Goal: Task Accomplishment & Management: Complete application form

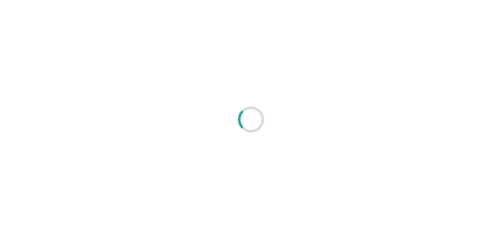
click at [247, 151] on div at bounding box center [251, 119] width 502 height 239
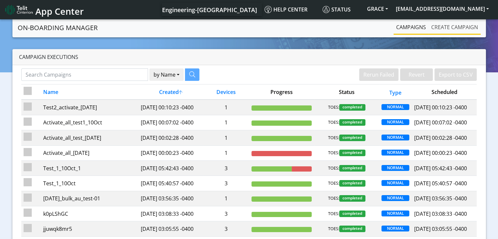
click at [443, 28] on link "Create campaign" at bounding box center [454, 27] width 52 height 13
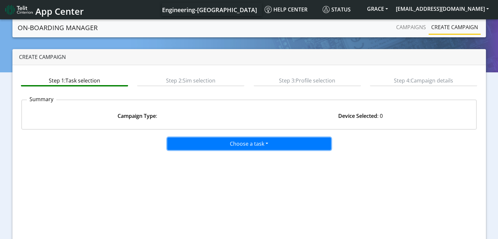
click at [260, 142] on button "Choose a task" at bounding box center [249, 143] width 164 height 12
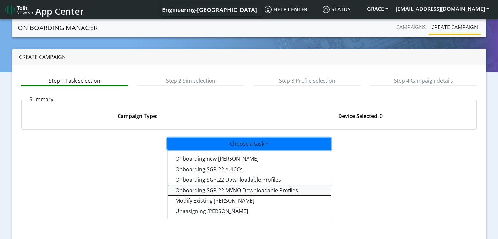
click at [253, 187] on tasksgp22mvnoprofile-dropdown "Onboarding SGP.22 MVNO Downloadable Profiles" at bounding box center [249, 190] width 164 height 10
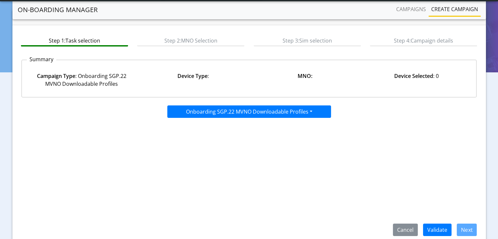
scroll to position [48, 0]
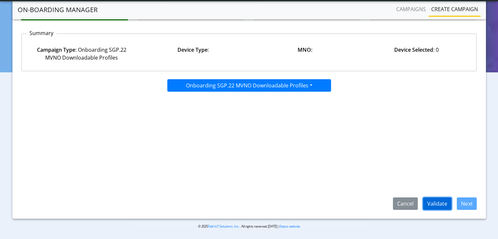
click at [433, 202] on button "Validate" at bounding box center [437, 203] width 28 height 12
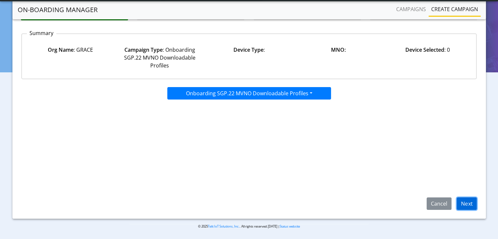
click at [463, 203] on button "Next" at bounding box center [466, 203] width 20 height 12
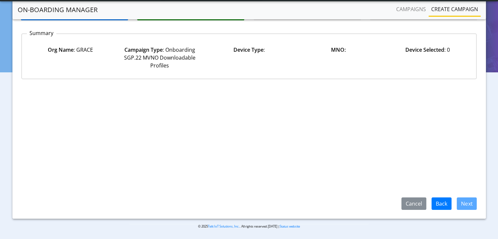
select select
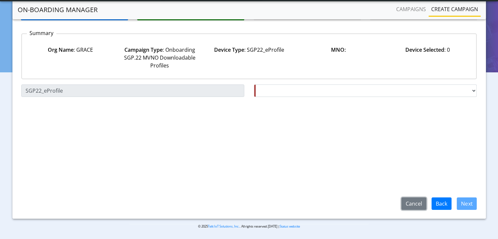
click at [410, 202] on button "Cancel" at bounding box center [413, 203] width 25 height 12
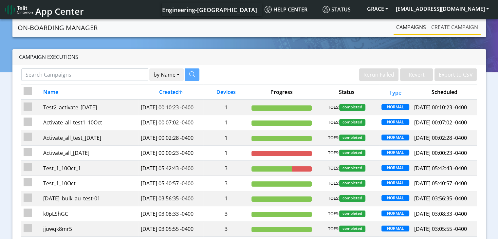
click at [452, 25] on link "Create campaign" at bounding box center [454, 27] width 52 height 13
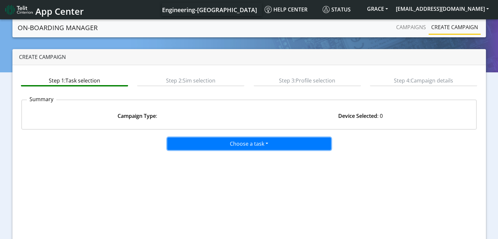
click at [262, 146] on button "Choose a task" at bounding box center [249, 143] width 164 height 12
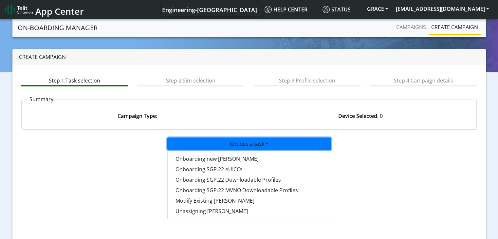
click at [351, 26] on div "Campaigns Create campaign" at bounding box center [411, 28] width 137 height 14
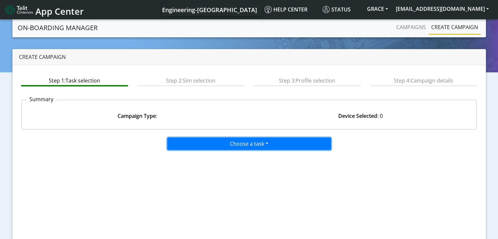
click at [267, 146] on button "Choose a task" at bounding box center [249, 143] width 164 height 12
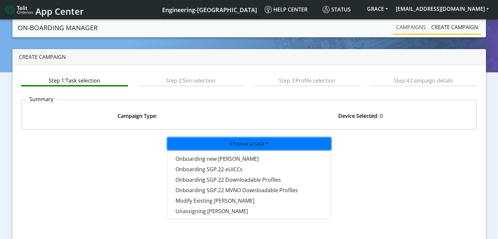
click at [404, 25] on link "Campaigns" at bounding box center [410, 27] width 35 height 13
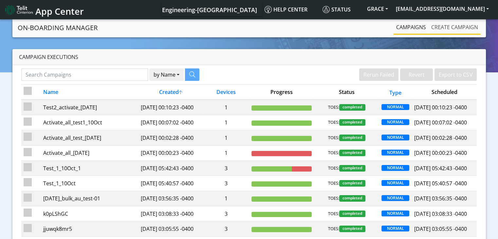
click at [454, 28] on link "Create campaign" at bounding box center [454, 27] width 52 height 13
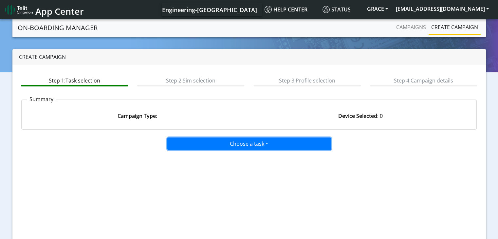
click at [266, 143] on button "Choose a task" at bounding box center [249, 143] width 164 height 12
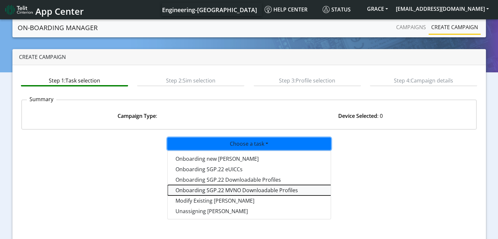
click at [225, 190] on tasksgp22mvnoprofile-dropdown "Onboarding SGP.22 MVNO Downloadable Profiles" at bounding box center [249, 190] width 164 height 10
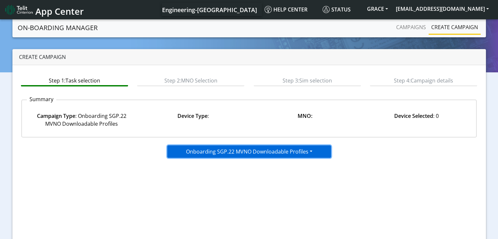
click at [292, 150] on button "Onboarding SGP.22 MVNO Downloadable Profiles" at bounding box center [249, 151] width 164 height 12
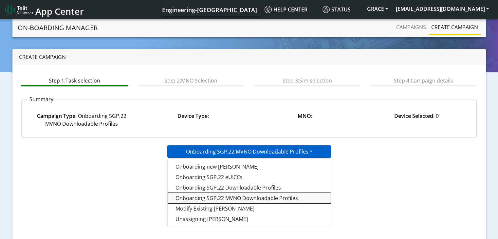
click at [249, 197] on tasksgp22mvnoprofile-dropdown "Onboarding SGP.22 MVNO Downloadable Profiles" at bounding box center [249, 198] width 164 height 10
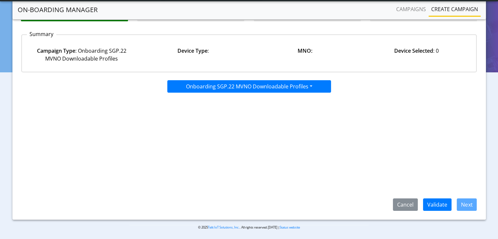
scroll to position [48, 0]
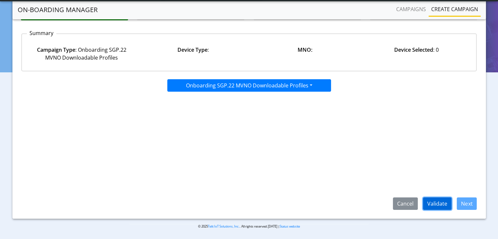
click at [441, 201] on button "Validate" at bounding box center [437, 203] width 28 height 12
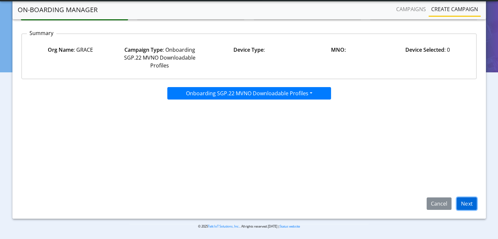
click at [465, 203] on button "Next" at bounding box center [466, 203] width 20 height 12
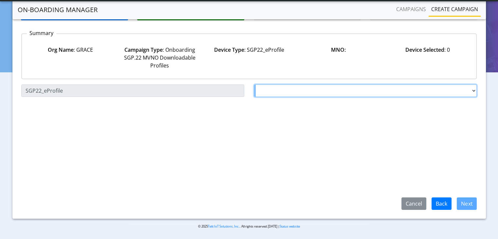
click at [475, 90] on select "Choose a MNO Testing31 AT&T Wireless Tele2 Test2 Testing123 Testing_25July Test…" at bounding box center [365, 90] width 223 height 12
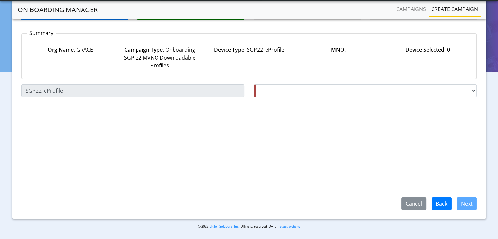
click at [129, 141] on div "Choose a Device Type SGP22_eProfile SGP22_eProfile Choose a MNO Testing31 AT&T …" at bounding box center [248, 146] width 455 height 125
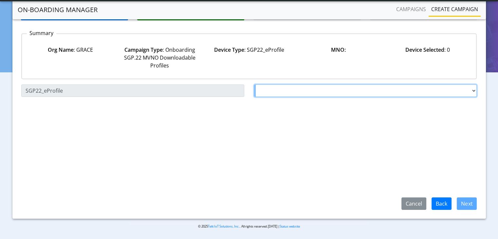
click at [265, 91] on select "Choose a MNO Testing31 AT&T Wireless Tele2 Test2 Testing123 Testing_25July Test…" at bounding box center [365, 90] width 223 height 12
select select "1.3.5.6.7"
click at [254, 84] on select "Choose a MNO Testing31 AT&T Wireless Tele2 Test2 Testing123 Testing_25July Test…" at bounding box center [365, 90] width 223 height 12
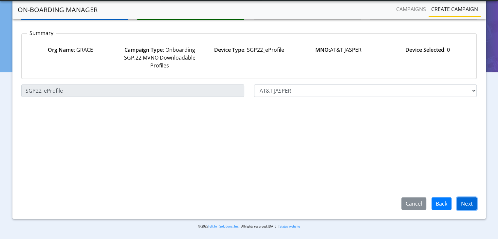
click at [467, 203] on button "Next" at bounding box center [466, 203] width 20 height 12
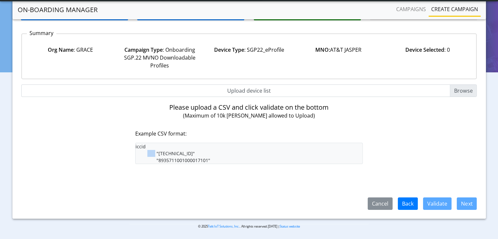
drag, startPoint x: 154, startPoint y: 145, endPoint x: 165, endPoint y: 147, distance: 11.3
click at [165, 147] on pre "iccid "8935711001000017100" "8935711001000017101"" at bounding box center [249, 153] width 228 height 21
drag, startPoint x: 208, startPoint y: 159, endPoint x: 153, endPoint y: 146, distance: 56.5
click at [153, 146] on pre "iccid "8935711001000017100" "8935711001000017101"" at bounding box center [249, 153] width 228 height 21
copy pre "iccid "8935711001000017100" "8935711001000017101""
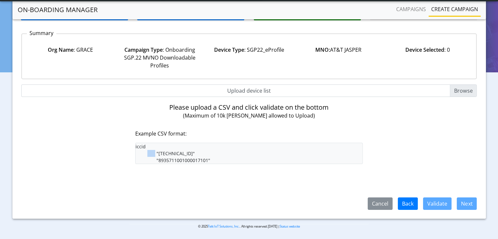
click at [232, 156] on pre "iccid "8935711001000017100" "8935711001000017101"" at bounding box center [249, 153] width 228 height 21
click at [469, 89] on input "Upload device list" at bounding box center [248, 90] width 455 height 12
type input "C:\fakepath\MVNO_downloadable_profiles.csv"
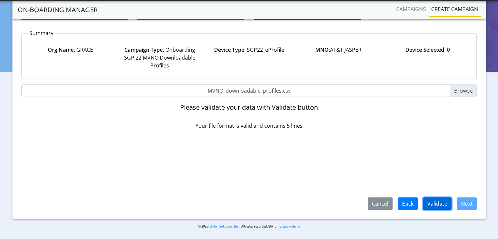
click at [433, 201] on button "Validate" at bounding box center [437, 203] width 28 height 12
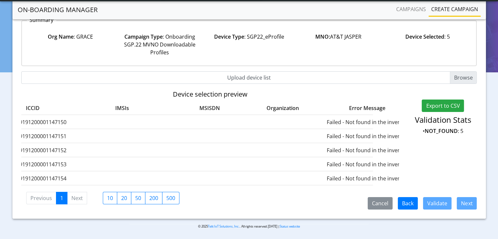
scroll to position [0, 45]
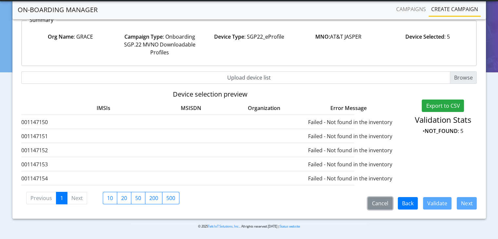
drag, startPoint x: 384, startPoint y: 203, endPoint x: 385, endPoint y: 215, distance: 12.2
click at [385, 215] on div "Step 1: Task selection Step 2: MNO Selection Step 3: Sim selection Step 4: Camp…" at bounding box center [248, 102] width 473 height 233
drag, startPoint x: 383, startPoint y: 204, endPoint x: 383, endPoint y: 214, distance: 10.1
click at [383, 214] on div "Step 1: Task selection Step 2: MNO Selection Step 3: Sim selection Step 4: Camp…" at bounding box center [248, 102] width 473 height 233
click at [383, 205] on button "Cancel" at bounding box center [379, 203] width 25 height 12
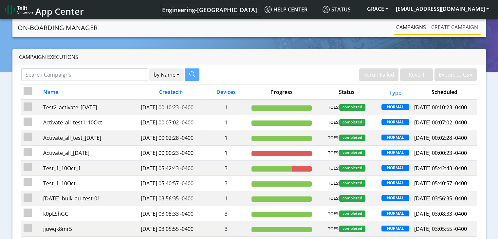
click at [457, 27] on link "Create campaign" at bounding box center [454, 27] width 52 height 13
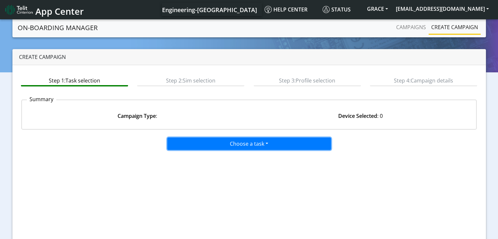
click at [262, 145] on button "Choose a task" at bounding box center [249, 143] width 164 height 12
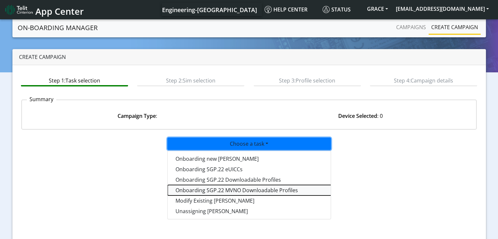
click at [243, 188] on tasksgp22mvnoprofile-dropdown "Onboarding SGP.22 MVNO Downloadable Profiles" at bounding box center [249, 190] width 164 height 10
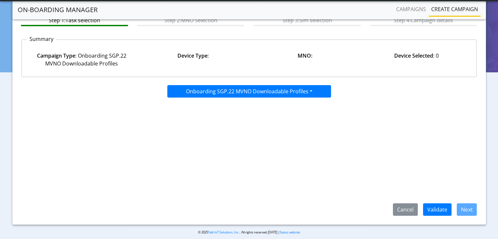
scroll to position [48, 0]
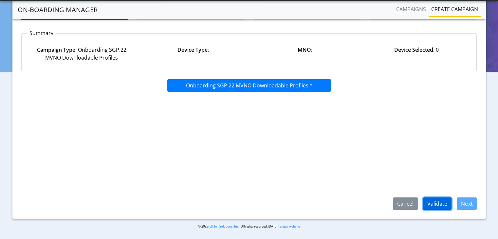
click at [428, 203] on button "Validate" at bounding box center [437, 203] width 28 height 12
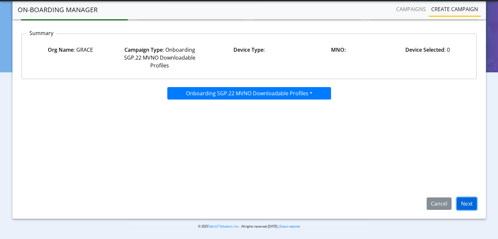
click at [465, 206] on button "Next" at bounding box center [466, 203] width 20 height 12
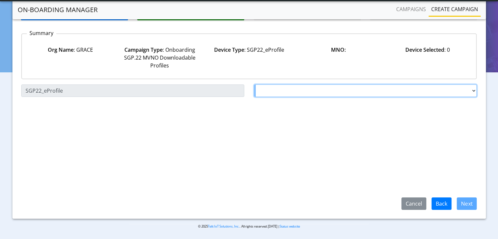
click at [284, 89] on select "Choose a MNO Testing31 AT&T Wireless Tele2 Test2 Testing123 Testing_25July Test…" at bounding box center [365, 90] width 223 height 12
select select "1.3.5.6.7"
click at [254, 84] on select "Choose a MNO Testing31 AT&T Wireless Tele2 Test2 Testing123 Testing_25July Test…" at bounding box center [365, 90] width 223 height 12
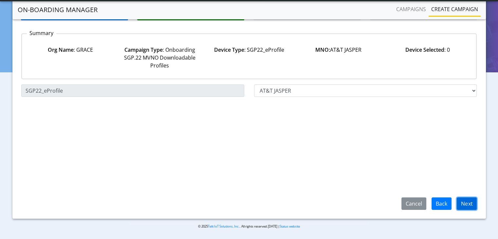
click at [468, 202] on button "Next" at bounding box center [466, 203] width 20 height 12
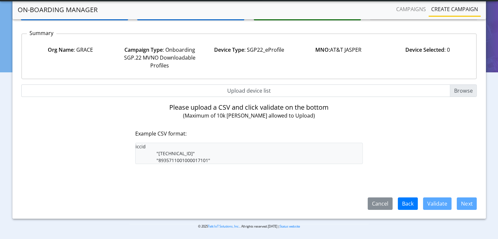
click at [462, 86] on input "Upload device list" at bounding box center [248, 90] width 455 height 12
type input "C:\fakepath\MVNO_downloadable_profiles.csv"
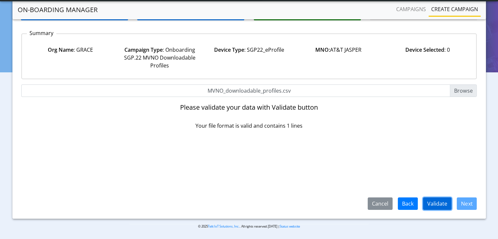
click at [434, 203] on button "Validate" at bounding box center [437, 203] width 28 height 12
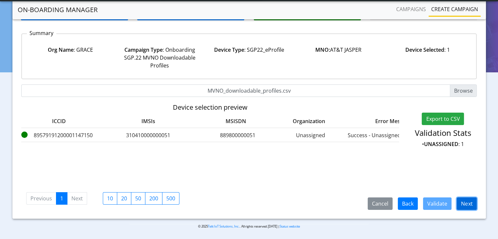
click at [467, 205] on button "Next" at bounding box center [466, 203] width 20 height 12
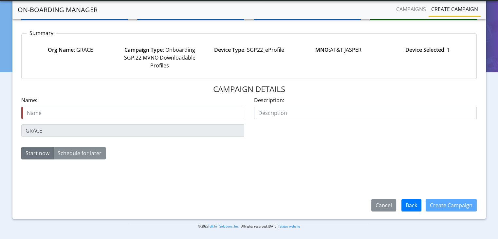
click at [32, 109] on input "text" at bounding box center [132, 113] width 223 height 12
drag, startPoint x: 95, startPoint y: 111, endPoint x: 13, endPoint y: 102, distance: 82.8
click at [13, 102] on div "Step 1: Task selection Step 2: MNO Selection Step 3: Sim selection Step 4: Camp…" at bounding box center [248, 108] width 473 height 219
type input "Grace_downlable_20251013"
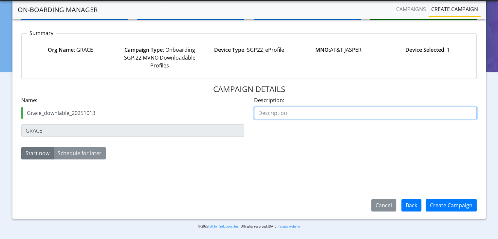
click at [263, 114] on input "text" at bounding box center [365, 113] width 223 height 12
paste input "Grace_downlable_20251013"
type input "Grace_downlable_20251013"
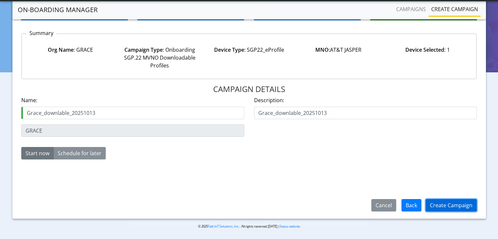
click at [446, 206] on button "Create Campaign" at bounding box center [450, 205] width 51 height 12
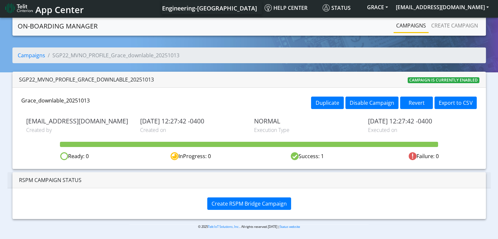
scroll to position [2, 0]
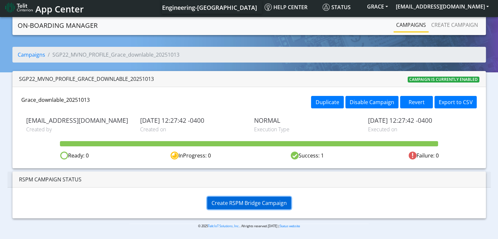
click at [254, 201] on span "Create RSPM Bridge Campaign" at bounding box center [248, 202] width 75 height 7
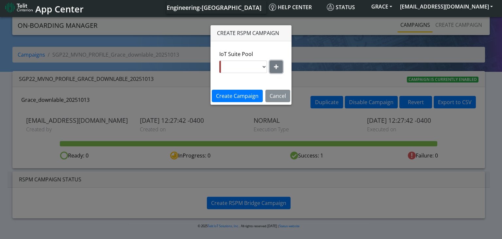
click at [275, 68] on icon "button" at bounding box center [276, 66] width 5 height 5
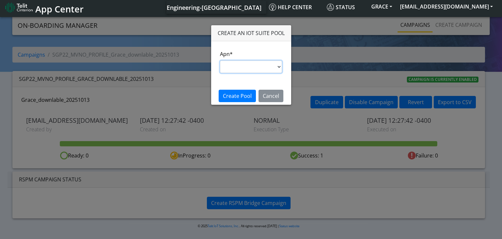
click at [283, 68] on select "flolive.net m2m.tele2.com internetm2m.air.com NXT17.NET nxt17.eu Test1.net Test…" at bounding box center [251, 67] width 62 height 12
select select "9b8f6980-8af1-11ea-8b40-001f8fe392bc"
click at [220, 61] on select "flolive.net m2m.tele2.com internetm2m.air.com NXT17.NET nxt17.eu Test1.net Test…" at bounding box center [251, 67] width 62 height 12
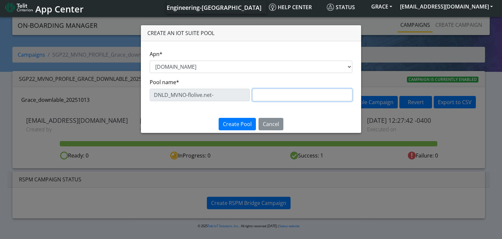
click at [264, 100] on input "text" at bounding box center [303, 95] width 100 height 12
drag, startPoint x: 288, startPoint y: 95, endPoint x: 298, endPoint y: 94, distance: 9.2
click at [298, 94] on input "Grace Downlable Pool" at bounding box center [303, 95] width 100 height 12
click at [271, 95] on input "Grace Downloadable Pool" at bounding box center [303, 95] width 100 height 12
type input "Grace MVNO Downloadable Pool"
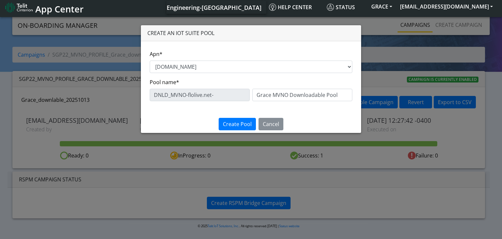
click at [150, 88] on div "Pool name* DNLD_MVNO-flolive.net- Grace MVNO Downloadable Pool" at bounding box center [251, 89] width 203 height 23
click at [244, 126] on span "Create Pool" at bounding box center [237, 123] width 29 height 7
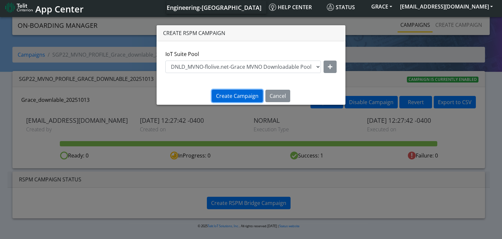
click at [242, 96] on span "Create Campaign" at bounding box center [237, 95] width 43 height 7
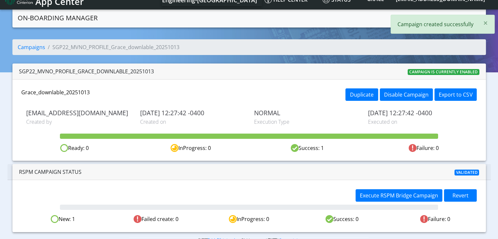
scroll to position [5, 0]
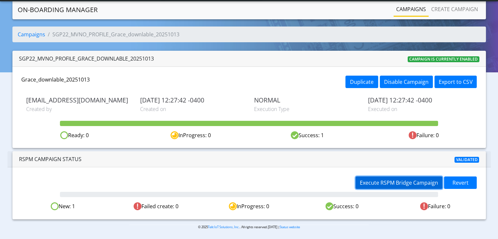
click at [412, 185] on span "Execute RSPM Bridge Campaign" at bounding box center [398, 182] width 78 height 7
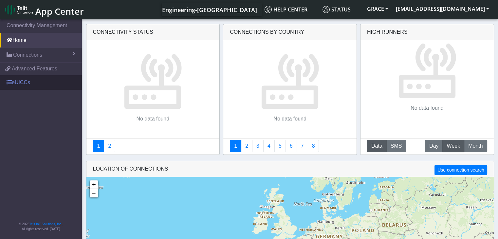
click at [26, 83] on link "eUICCs" at bounding box center [41, 82] width 82 height 14
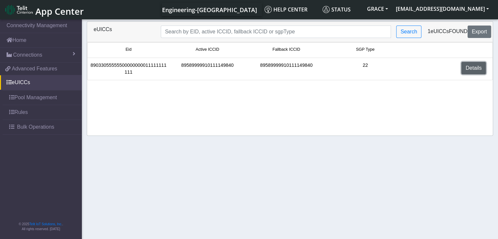
click at [476, 67] on link "Details" at bounding box center [473, 68] width 25 height 12
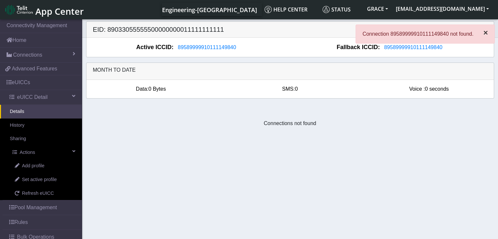
click at [484, 30] on span "×" at bounding box center [485, 32] width 5 height 9
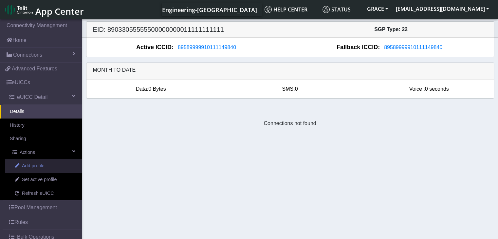
click at [35, 166] on span "Add profile" at bounding box center [33, 165] width 23 height 7
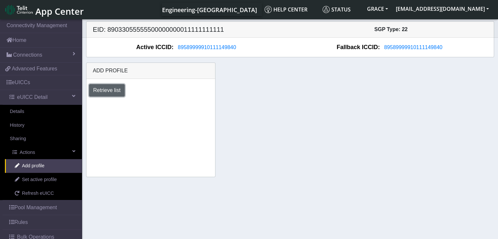
click at [109, 91] on button "Retrieve list" at bounding box center [107, 90] width 36 height 12
click at [172, 114] on div "Add" at bounding box center [150, 120] width 133 height 12
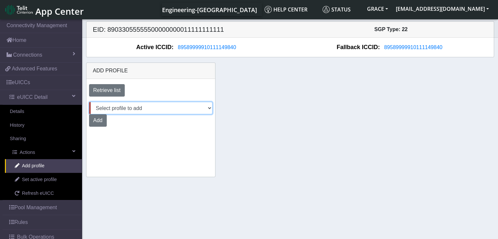
click at [171, 108] on select "Select profile to add Grace MVNO Downloadable Pool (available: 1)" at bounding box center [150, 108] width 123 height 12
select select "c5ee707a-2b62-4c51-9faf-500669f6062d"
click at [89, 102] on select "Select profile to add Grace MVNO Downloadable Pool (available: 1)" at bounding box center [150, 108] width 123 height 12
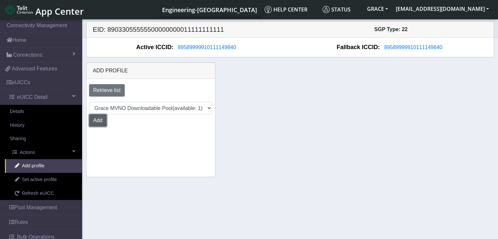
click at [97, 120] on button "Add" at bounding box center [98, 120] width 18 height 12
select select "c5ee707a-2b62-4c51-9faf-500669f6062d"
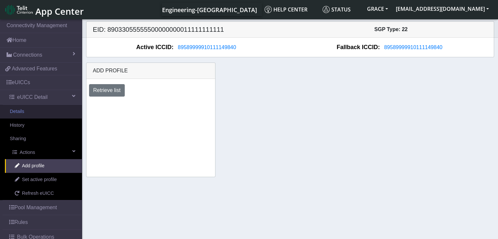
click at [22, 109] on link "Details" at bounding box center [41, 112] width 82 height 14
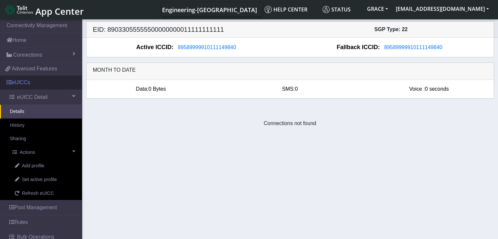
click at [24, 84] on link "eUICCs" at bounding box center [41, 82] width 82 height 14
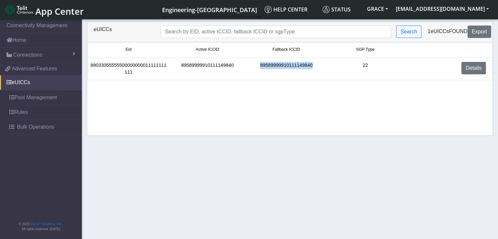
drag, startPoint x: 261, startPoint y: 64, endPoint x: 310, endPoint y: 62, distance: 49.5
click at [310, 62] on div "89589999910111149840" at bounding box center [286, 69] width 79 height 14
click at [313, 61] on li "89033055555500000000011111111111 89589999910111149840 89589999910111149840 22 D…" at bounding box center [289, 69] width 405 height 22
drag, startPoint x: 313, startPoint y: 64, endPoint x: 259, endPoint y: 65, distance: 53.6
click at [259, 65] on div "89589999910111149840" at bounding box center [286, 69] width 79 height 14
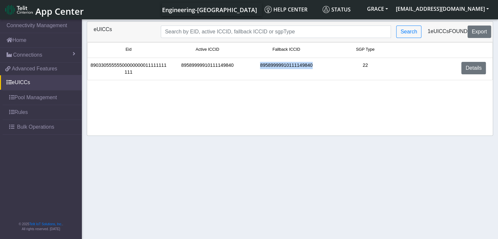
copy div "89589999910111149840"
